Goal: Transaction & Acquisition: Purchase product/service

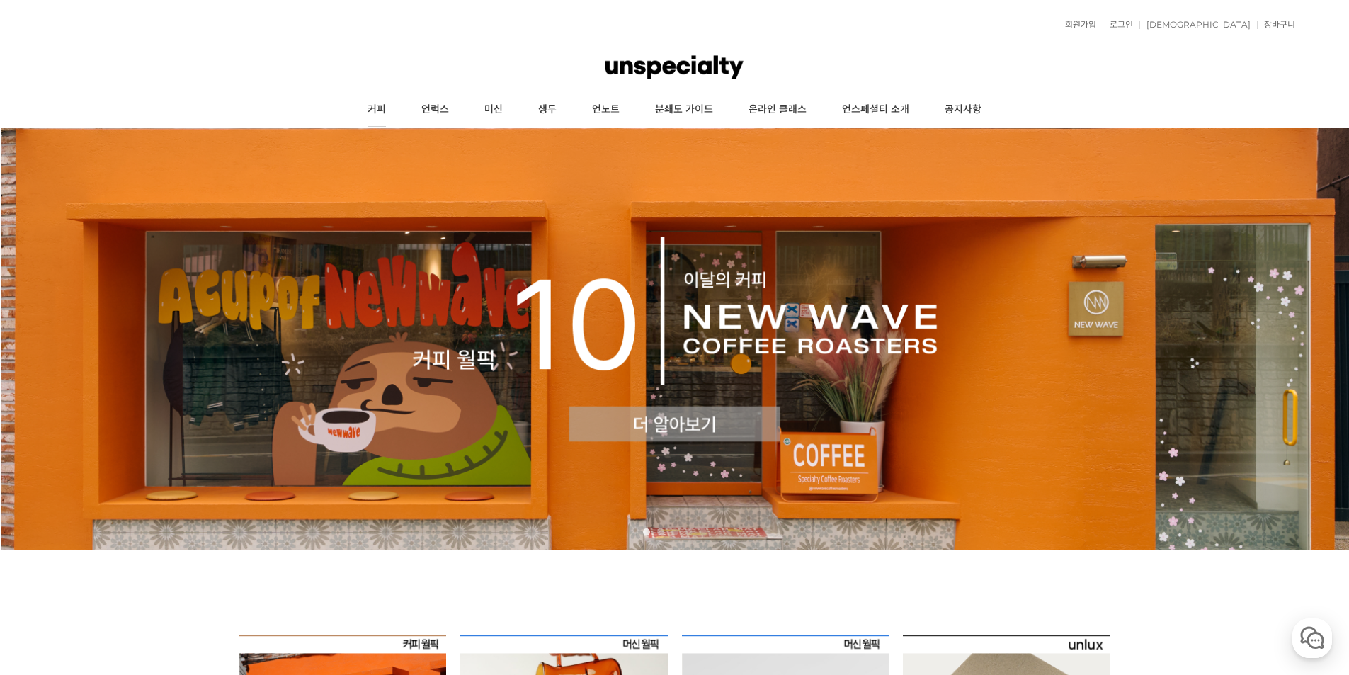
click at [374, 111] on link "커피" at bounding box center [377, 109] width 54 height 35
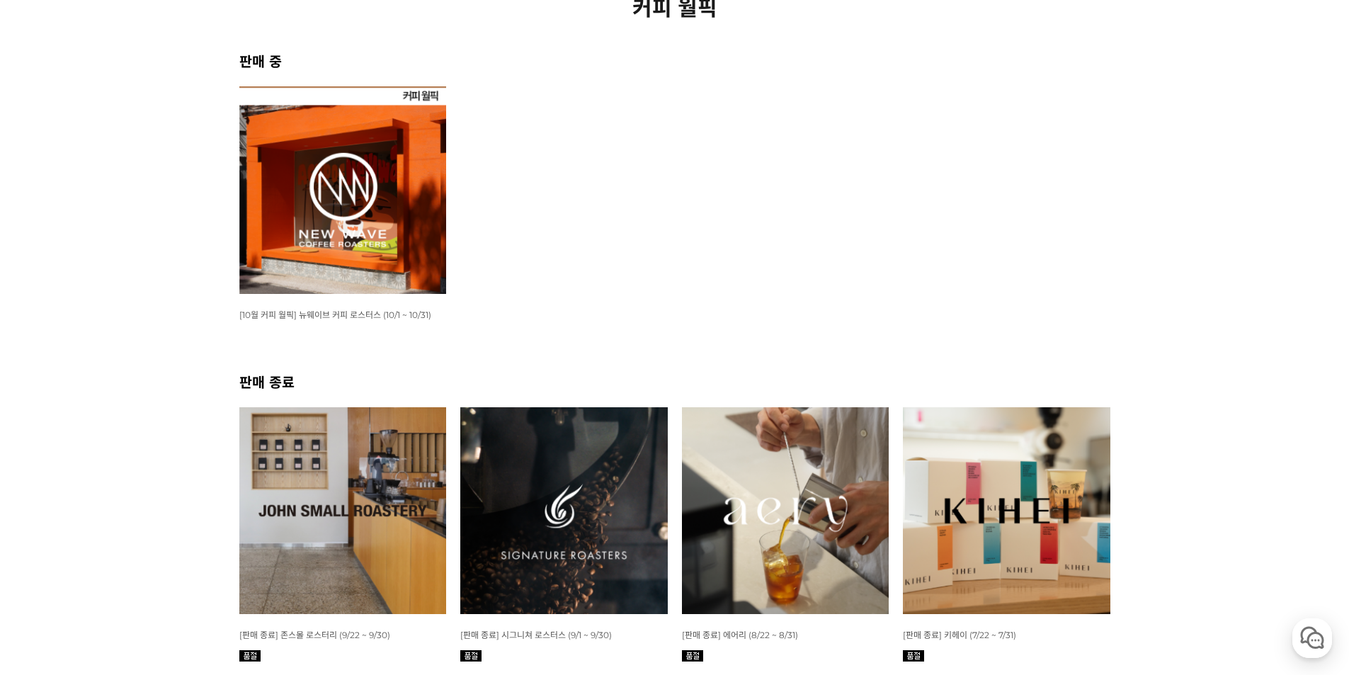
scroll to position [213, 0]
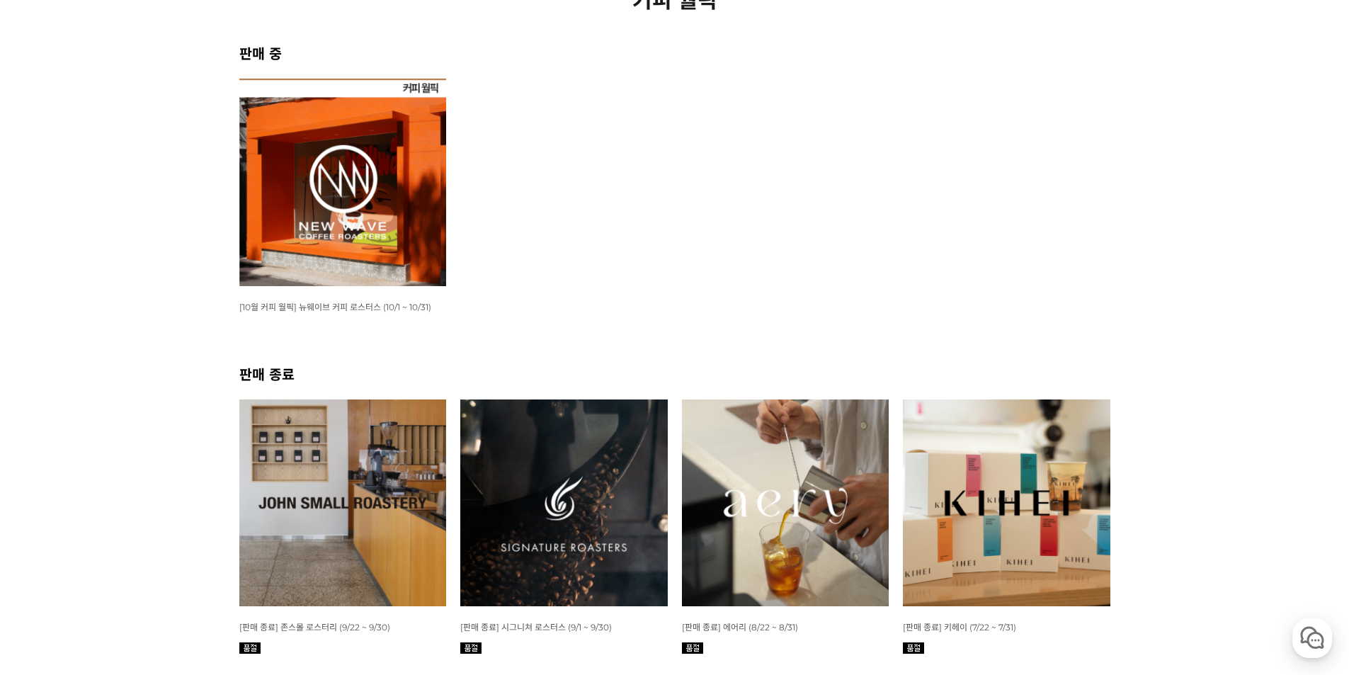
click at [380, 260] on img at bounding box center [343, 183] width 208 height 208
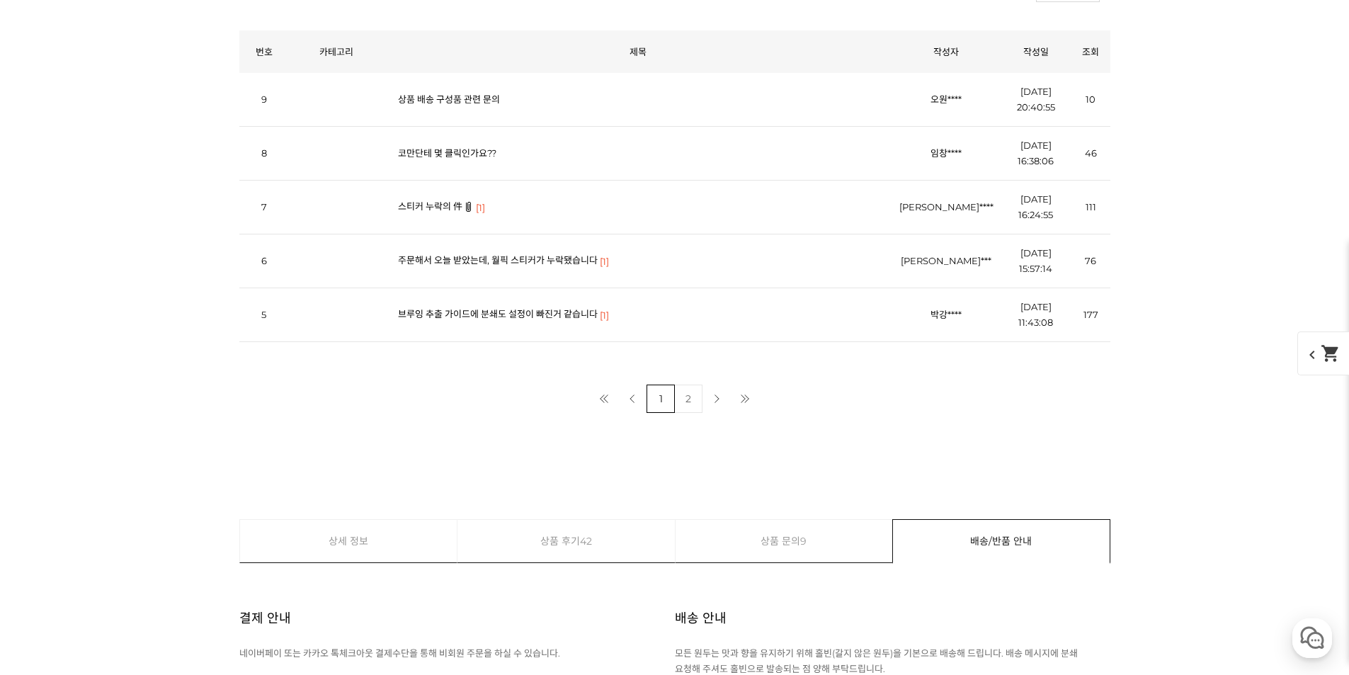
scroll to position [5809, 0]
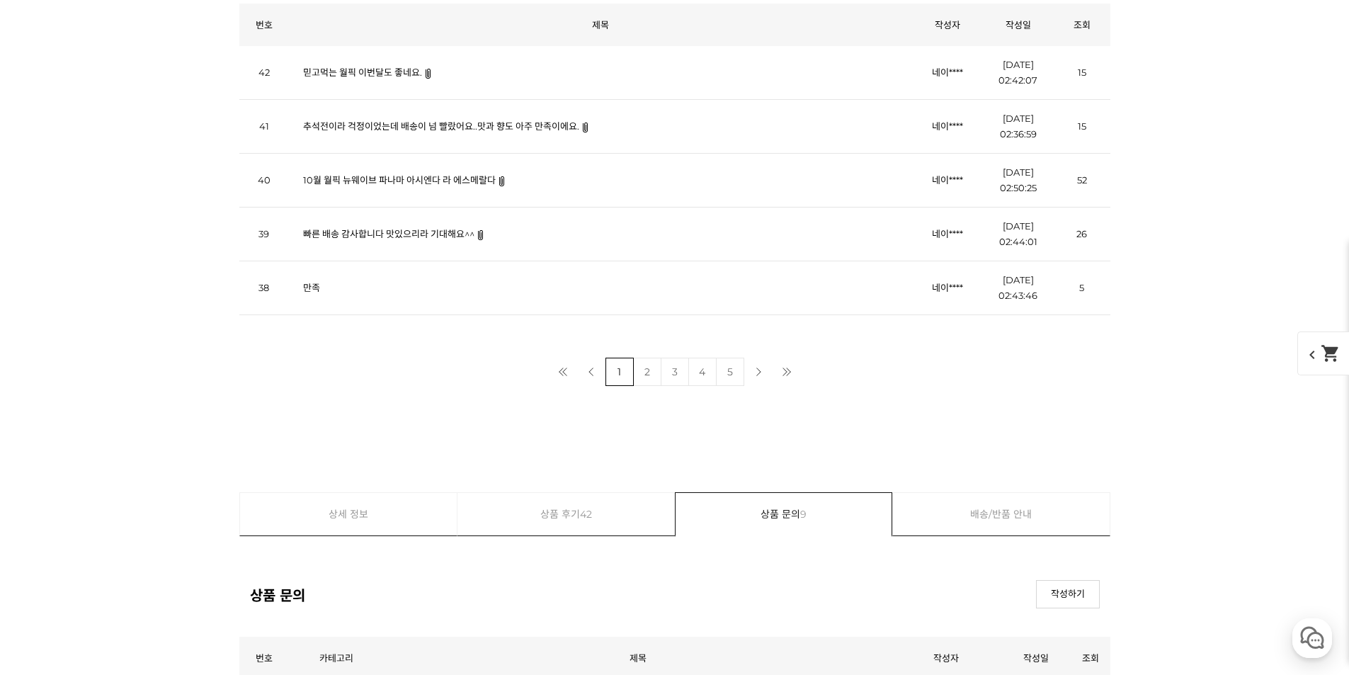
scroll to position [5879, 0]
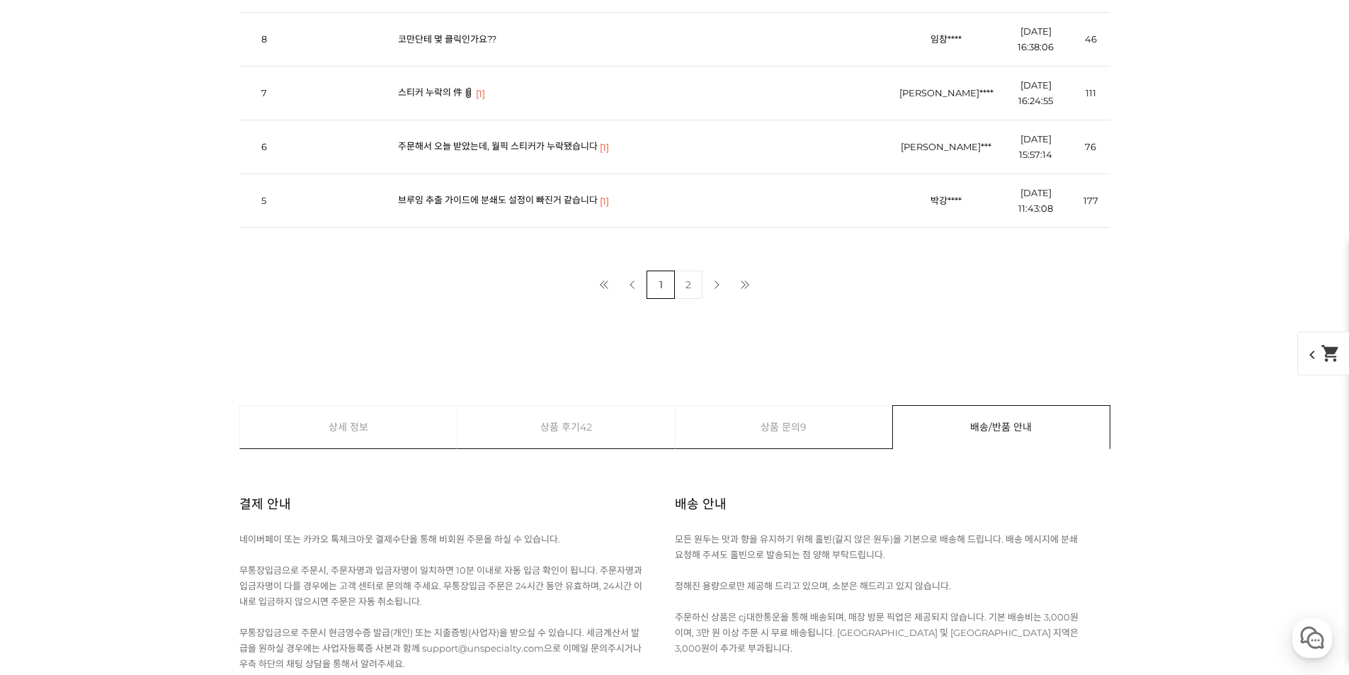
scroll to position [5950, 0]
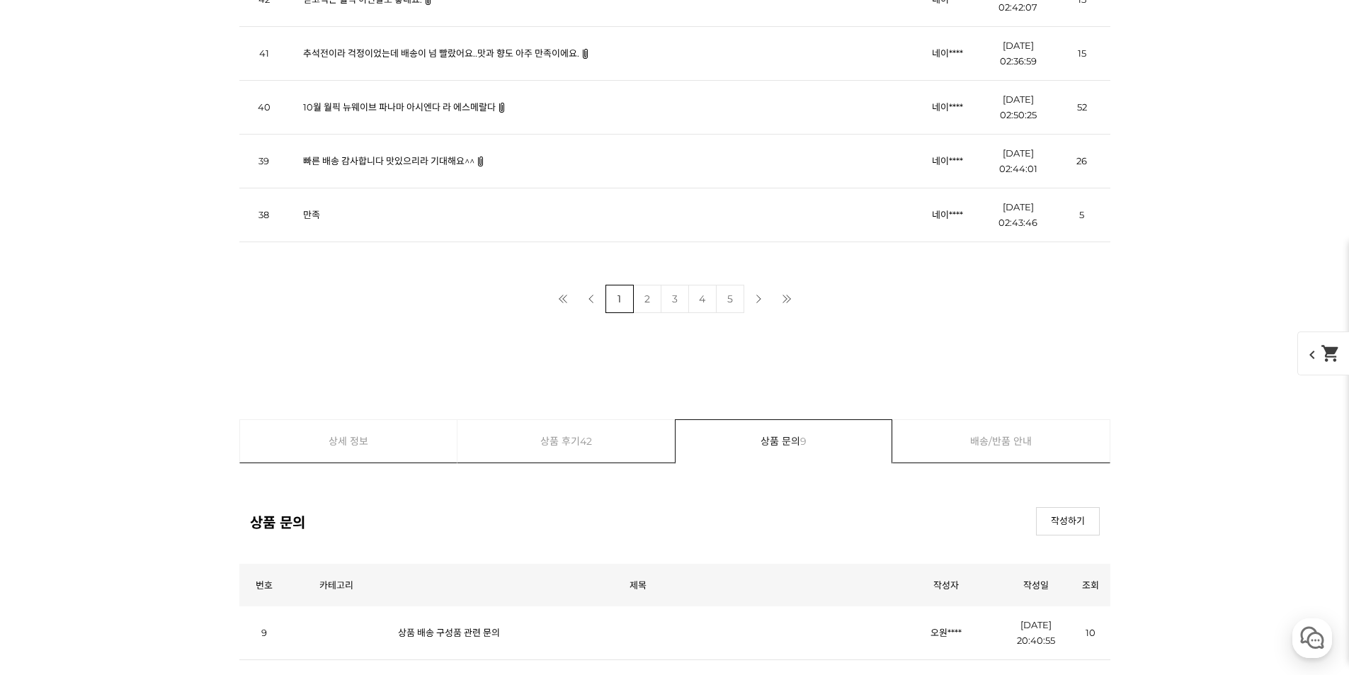
scroll to position [6021, 0]
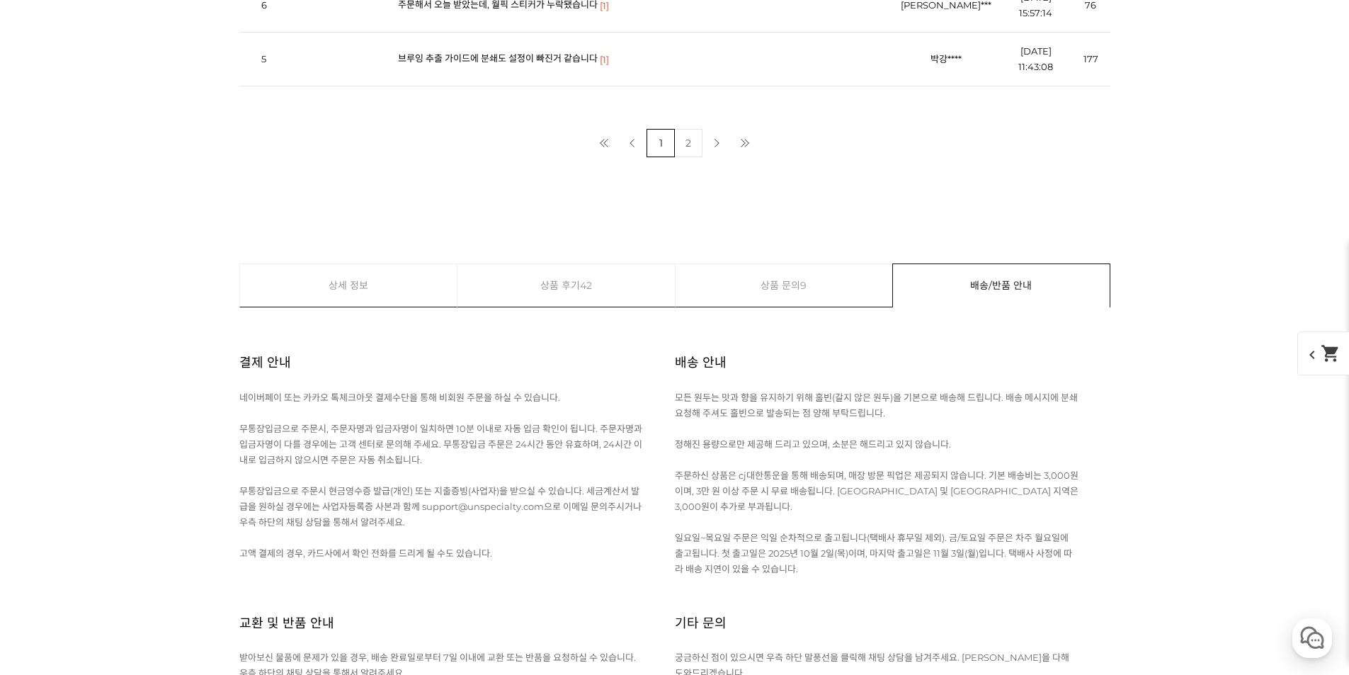
scroll to position [6092, 0]
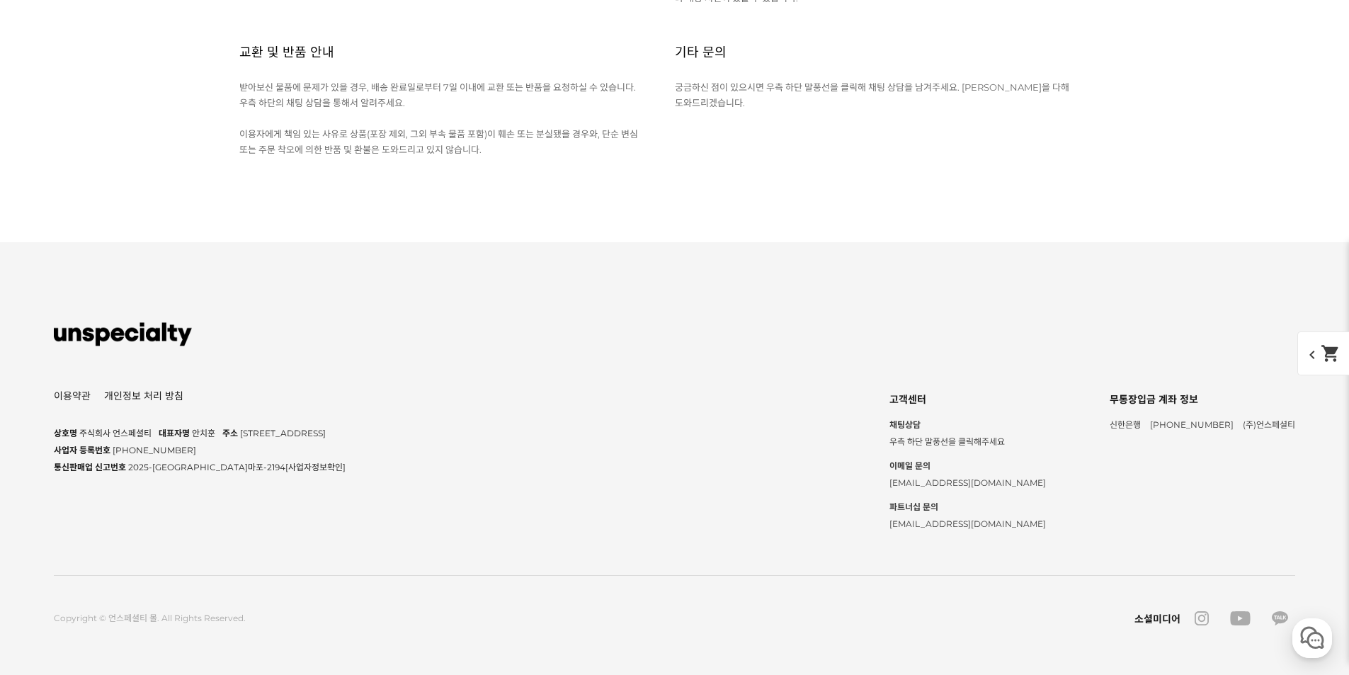
scroll to position [19622, 0]
